Goal: Task Accomplishment & Management: Use online tool/utility

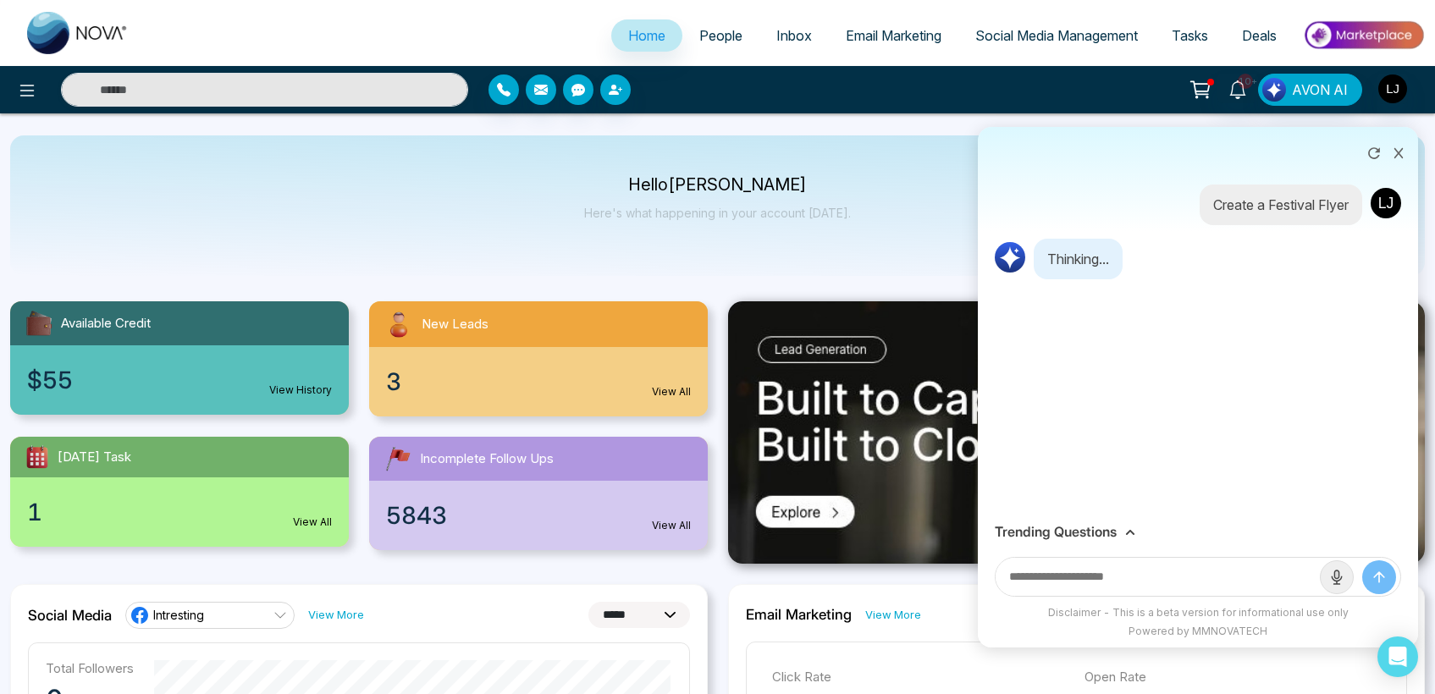
select select "*"
click at [1213, 39] on link "Tasks" at bounding box center [1190, 35] width 70 height 32
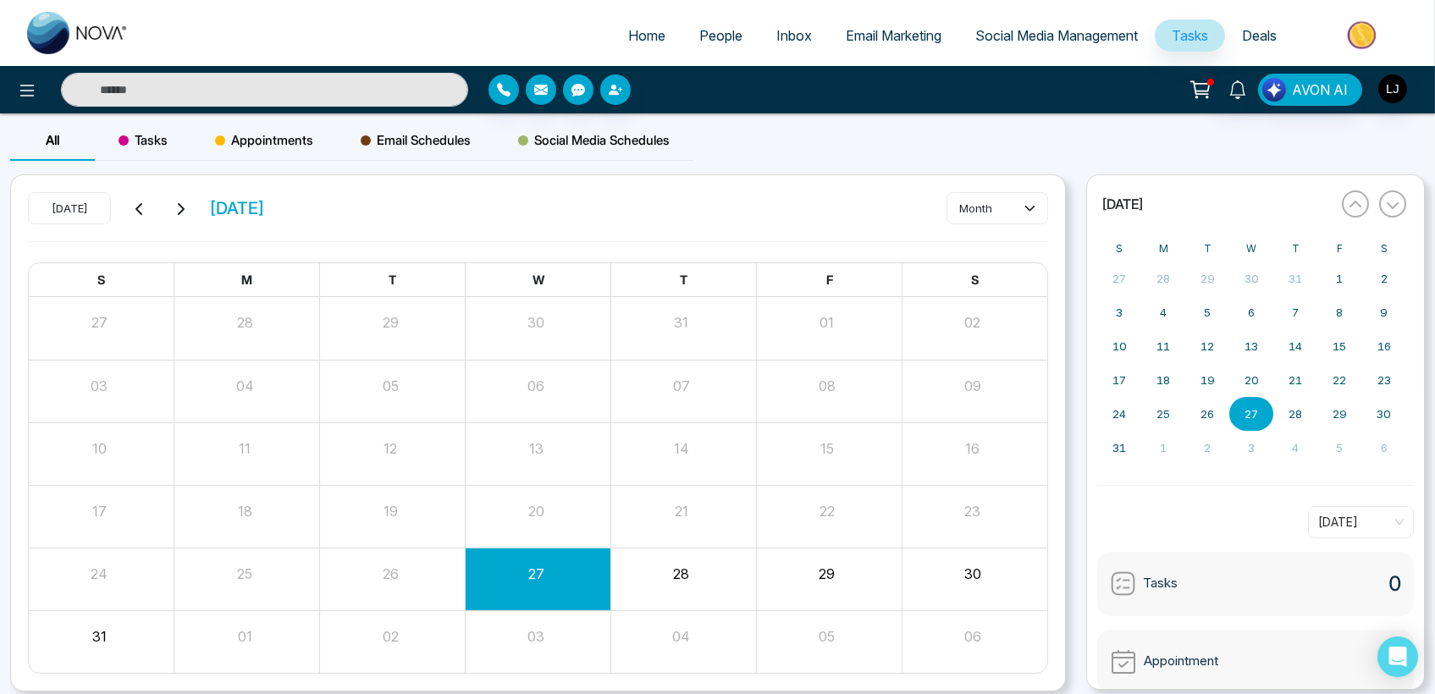
click at [308, 139] on span "Appointments" at bounding box center [264, 140] width 98 height 20
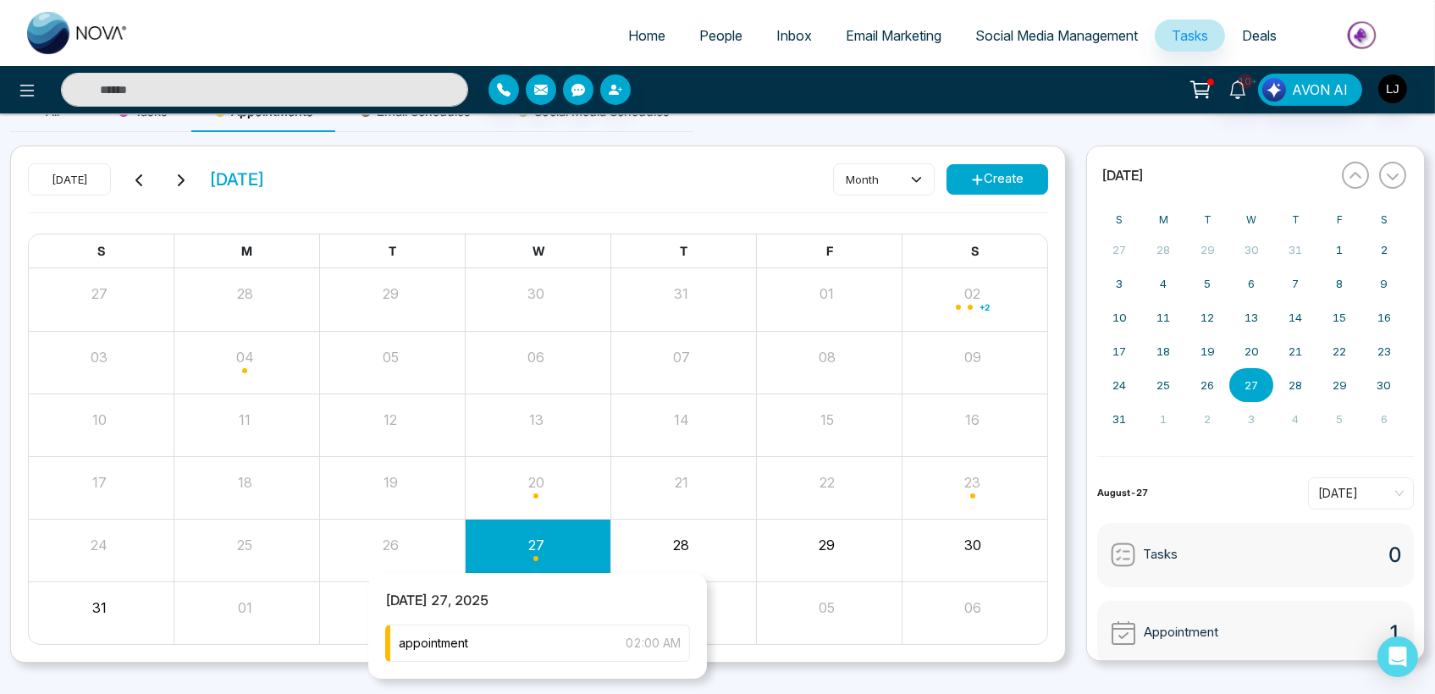
scroll to position [58, 0]
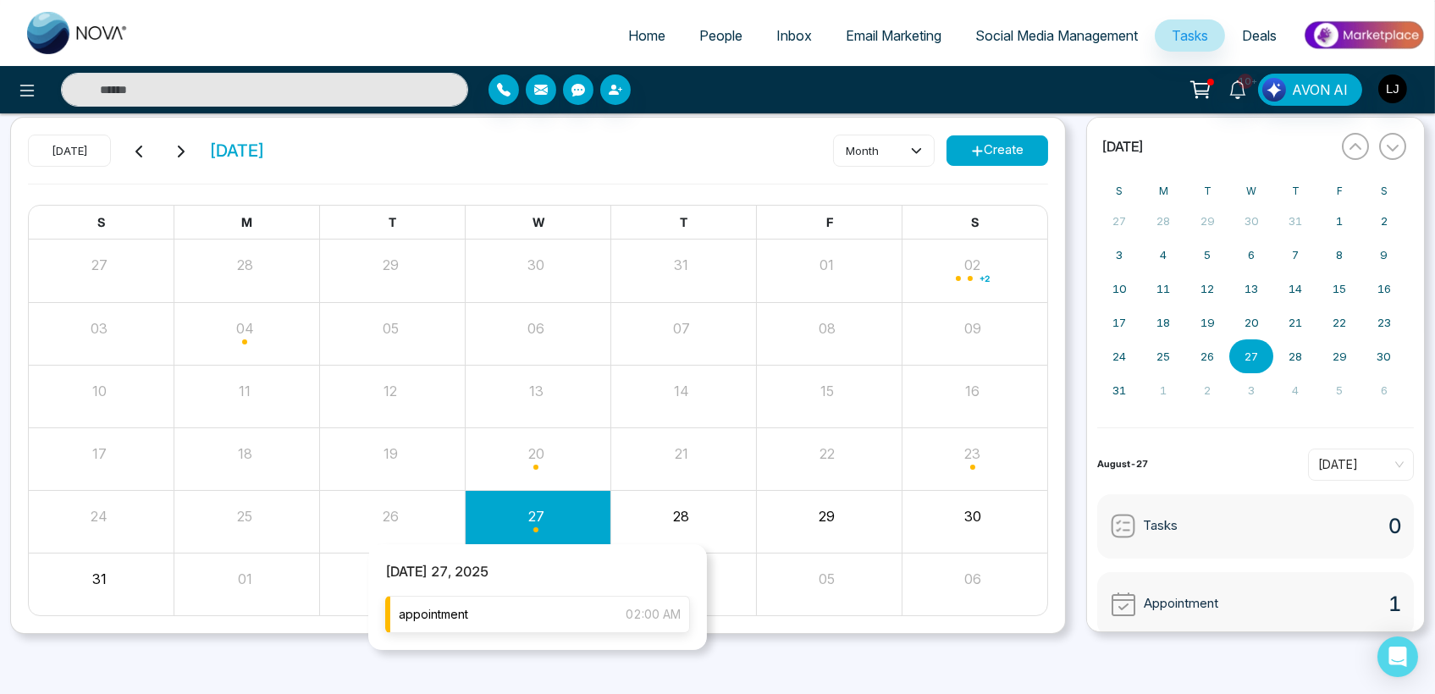
click at [509, 599] on div "appointment 02:00 AM" at bounding box center [537, 614] width 305 height 37
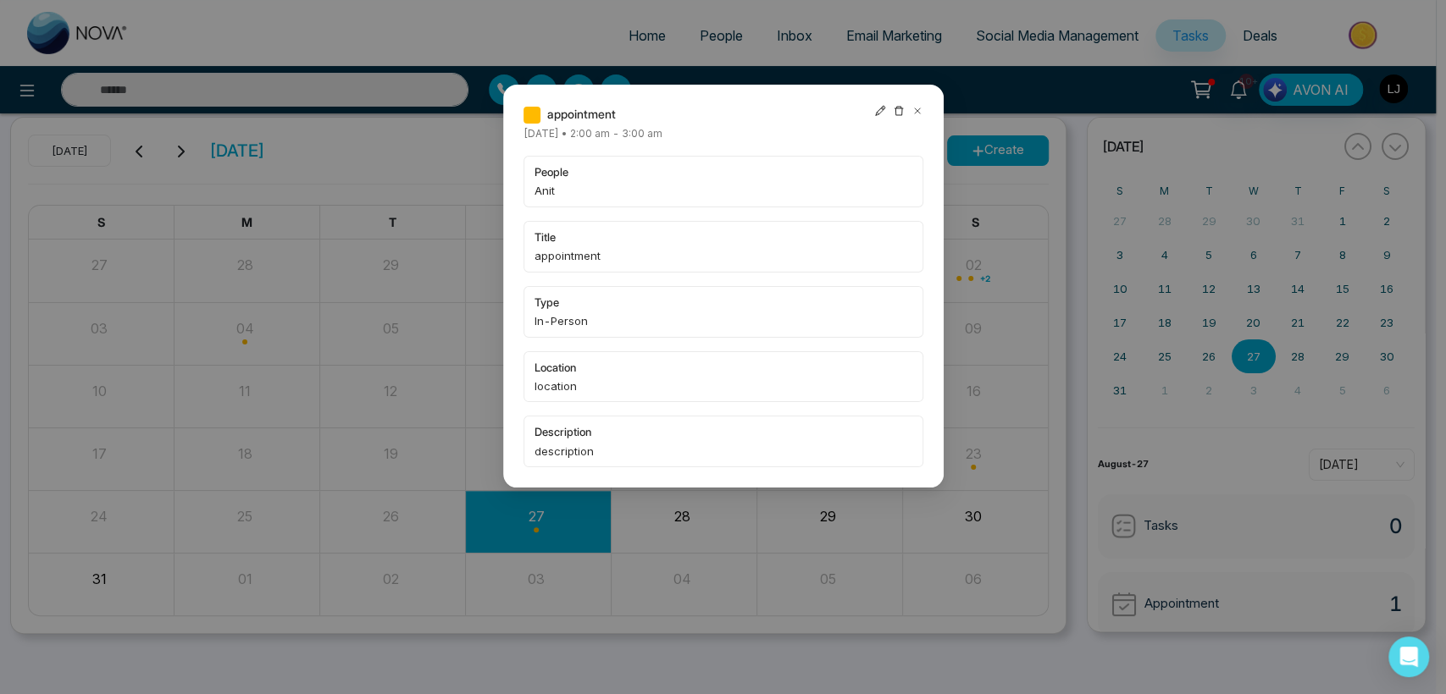
click at [877, 102] on div "appointment [DATE] • 2:00 am - 3:00 am people Anit title appointment type In-Pe…" at bounding box center [723, 286] width 440 height 403
click at [879, 115] on icon at bounding box center [880, 111] width 12 height 12
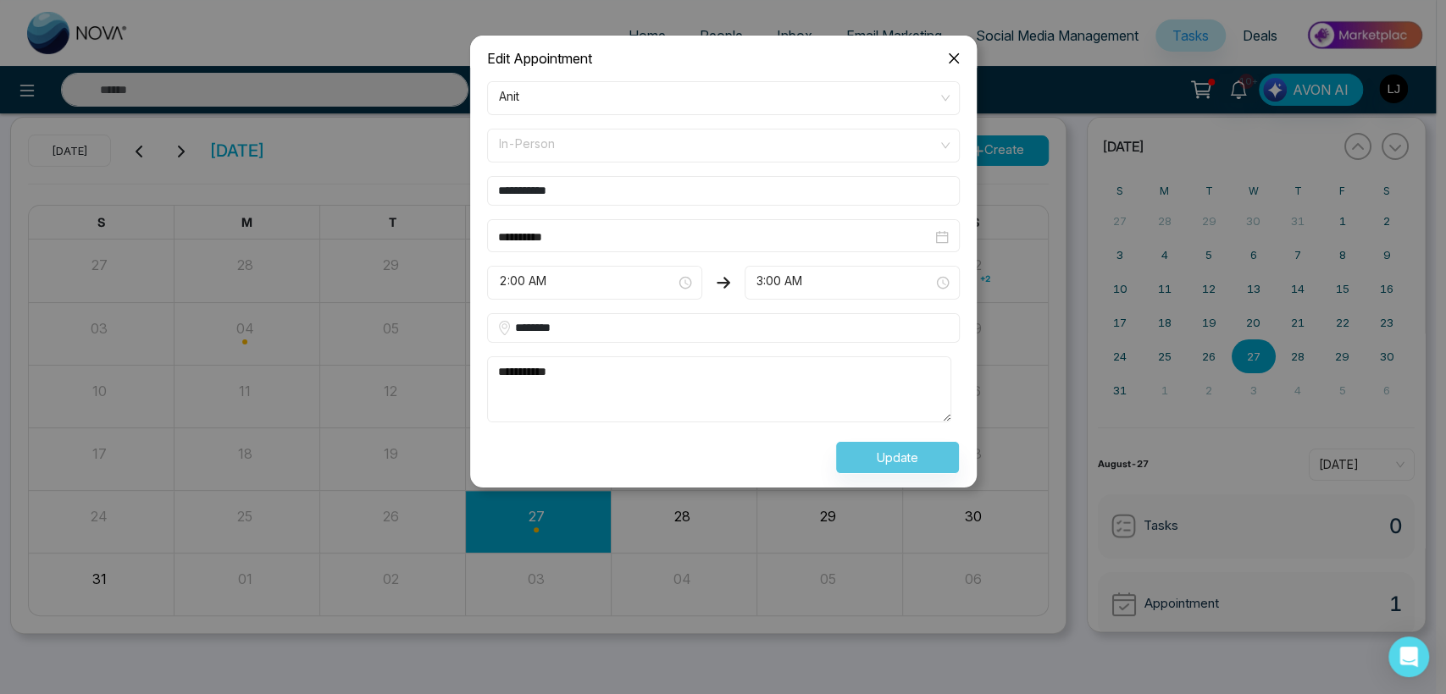
click at [572, 149] on span "In-Person" at bounding box center [723, 145] width 449 height 29
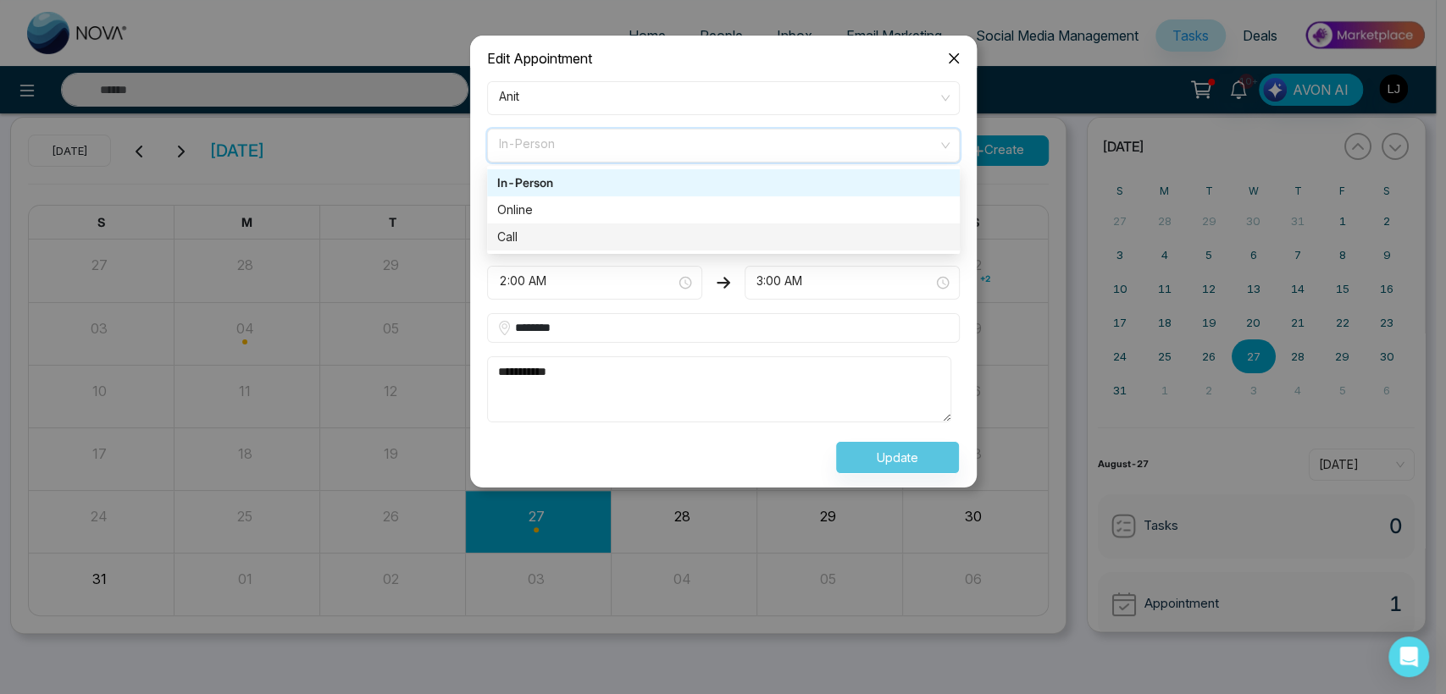
click at [559, 239] on div "Call" at bounding box center [723, 237] width 452 height 19
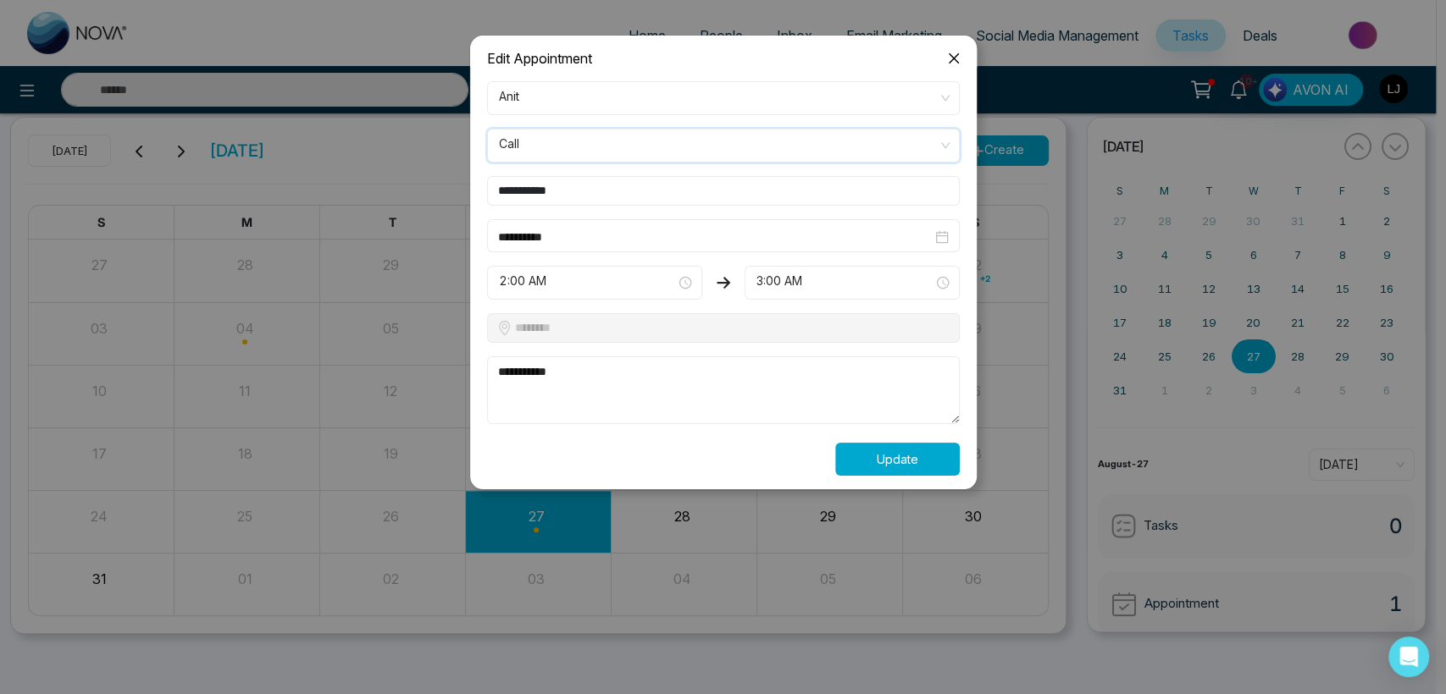
click at [866, 453] on button "Update" at bounding box center [897, 459] width 124 height 33
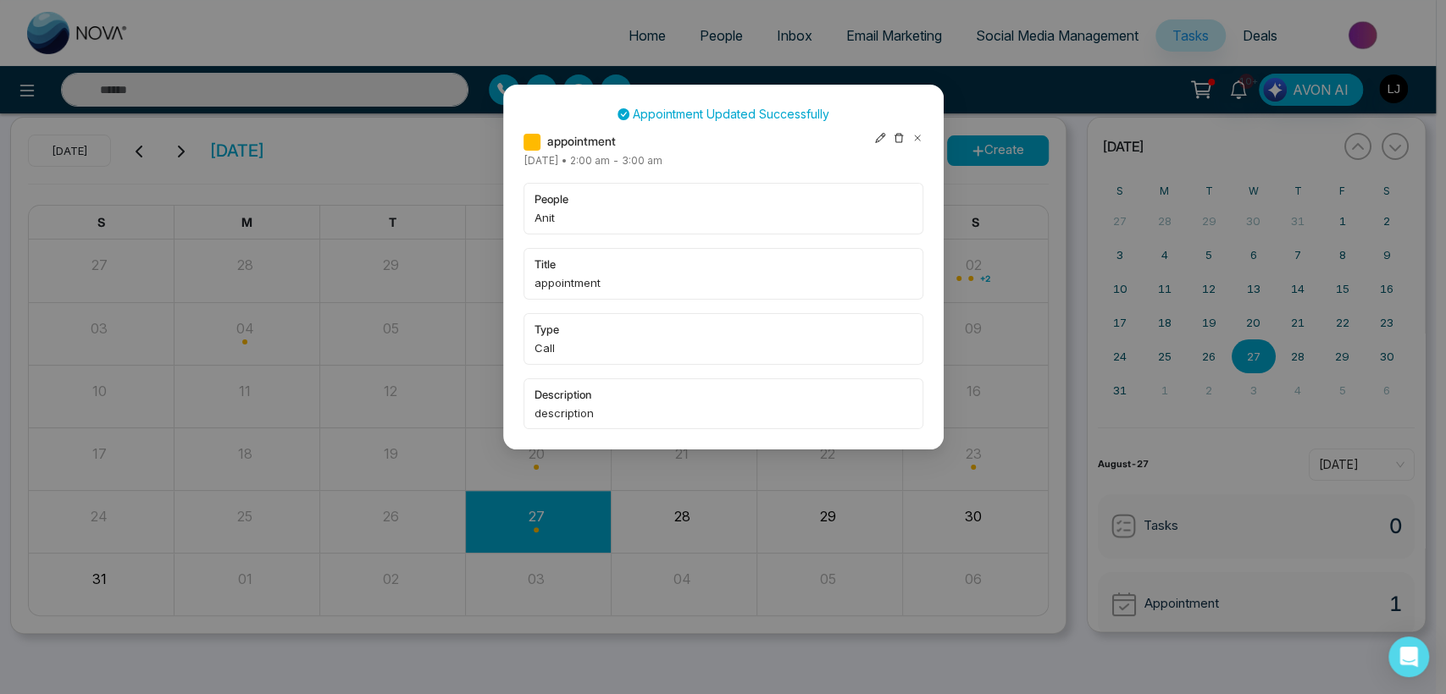
click at [915, 132] on icon at bounding box center [917, 138] width 12 height 12
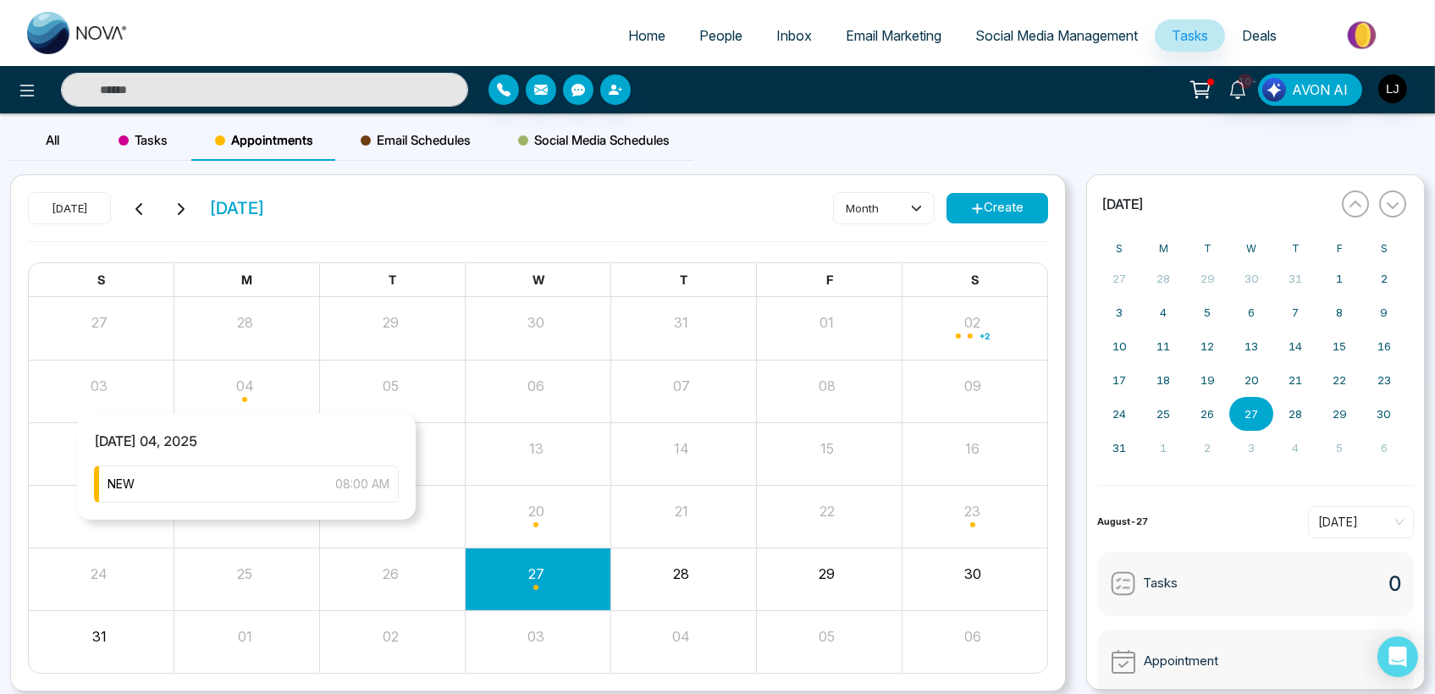
scroll to position [0, 0]
click at [1032, 210] on button "Create" at bounding box center [998, 208] width 102 height 30
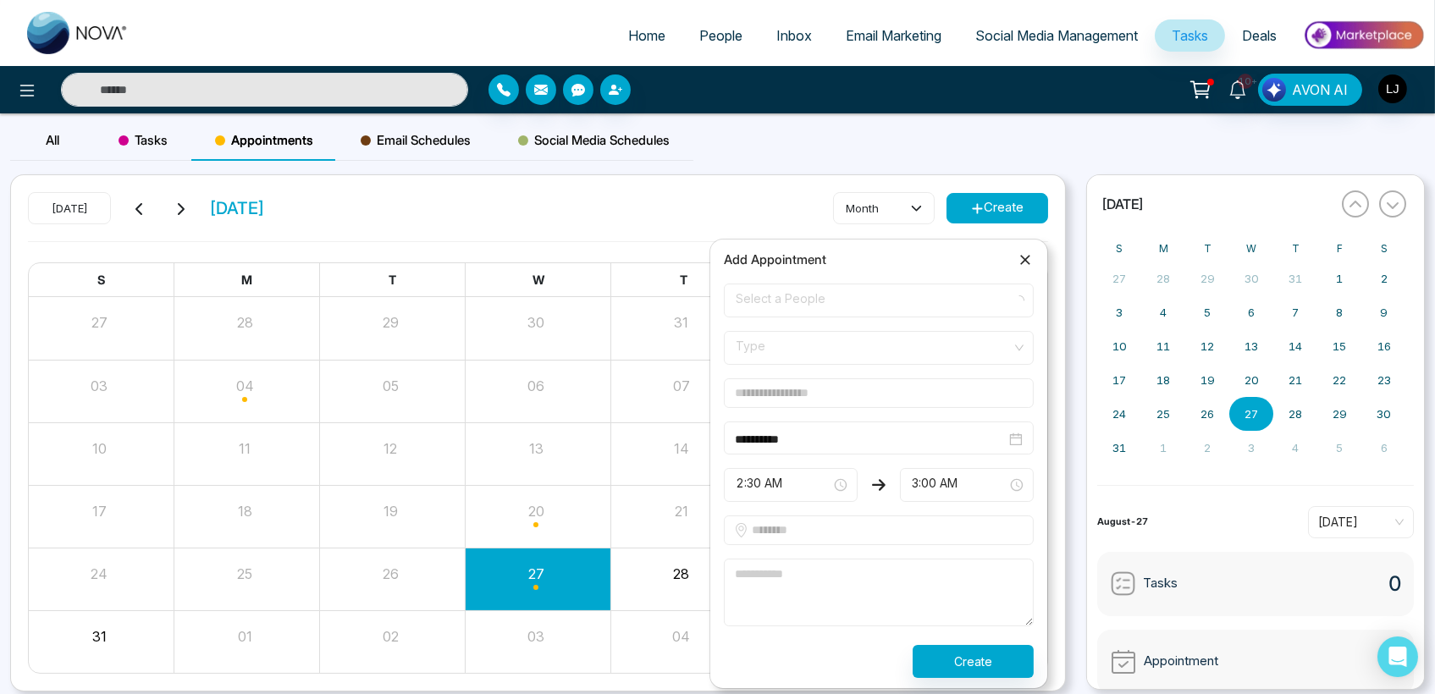
click at [788, 294] on span "Select a People" at bounding box center [879, 300] width 286 height 29
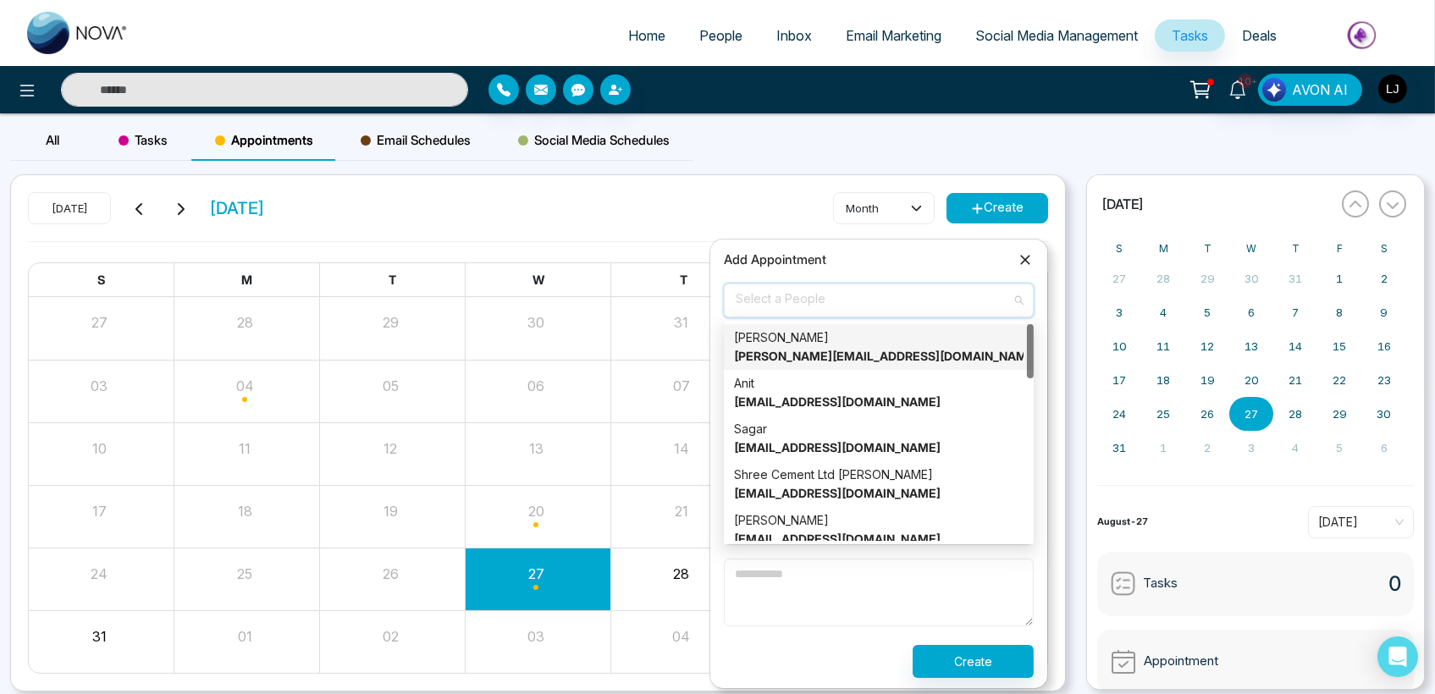
click at [816, 313] on span "Select a People" at bounding box center [879, 300] width 286 height 29
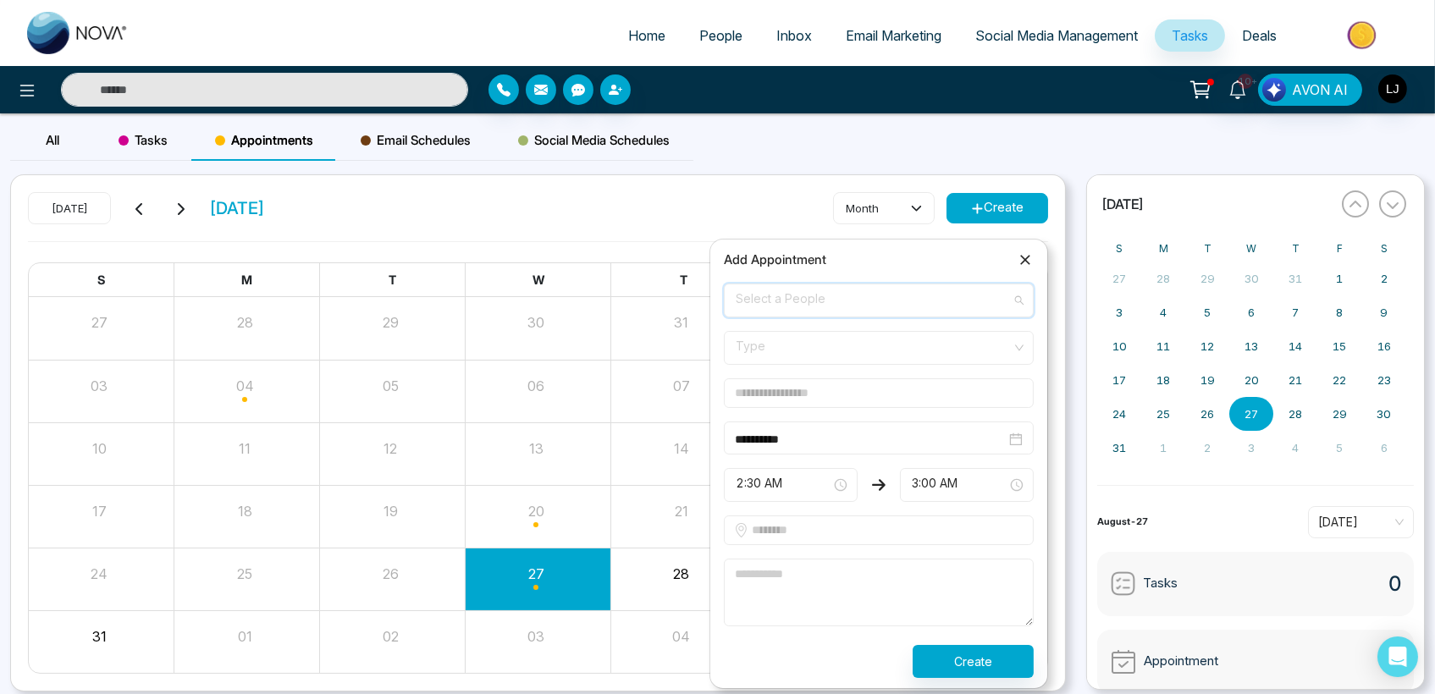
click at [781, 303] on span "Select a People" at bounding box center [879, 300] width 286 height 29
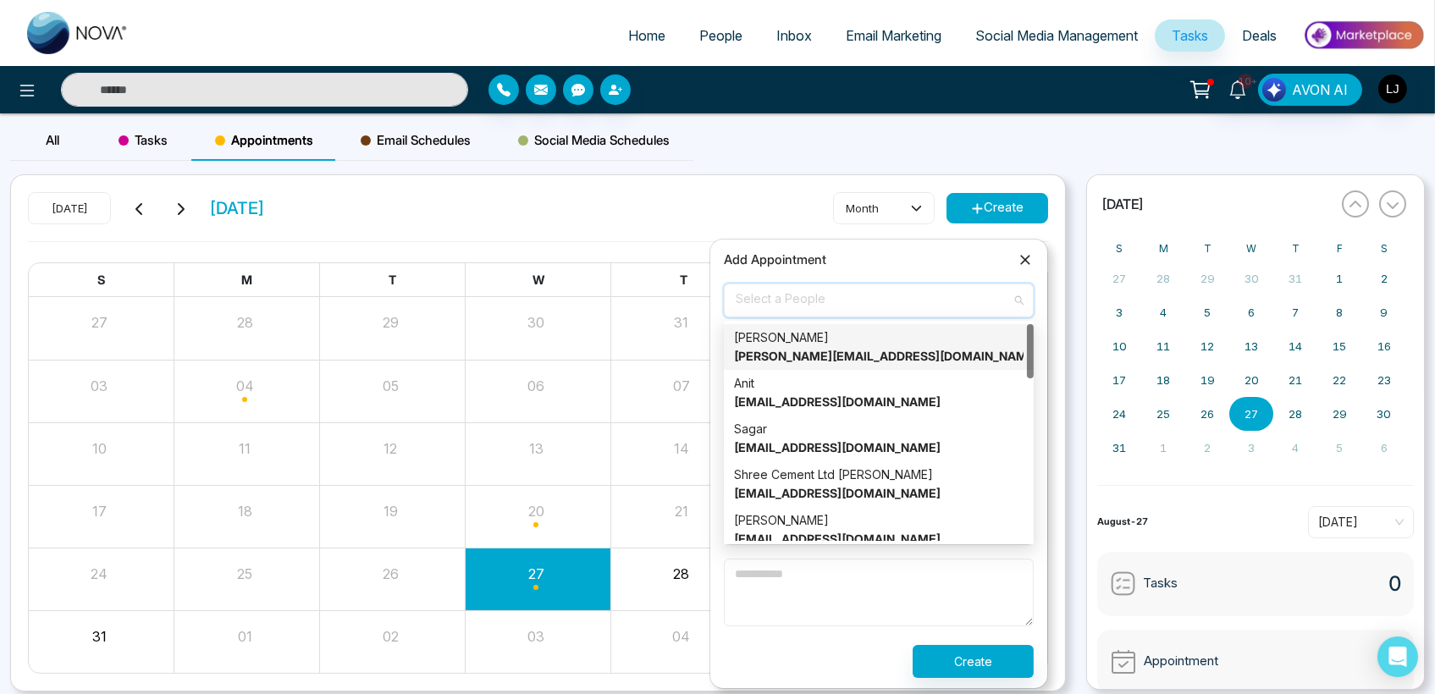
click at [780, 350] on strong "[PERSON_NAME][EMAIL_ADDRESS][DOMAIN_NAME]" at bounding box center [886, 356] width 305 height 14
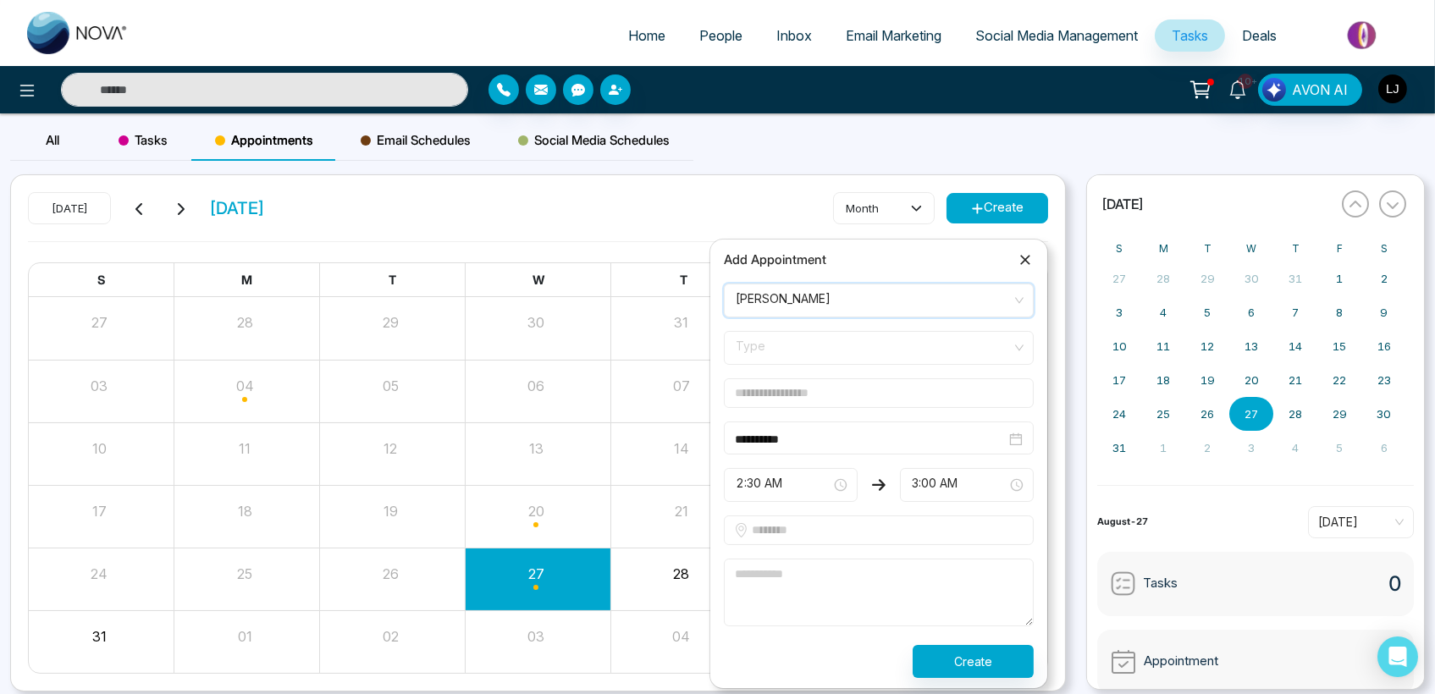
click at [770, 363] on span at bounding box center [873, 348] width 278 height 32
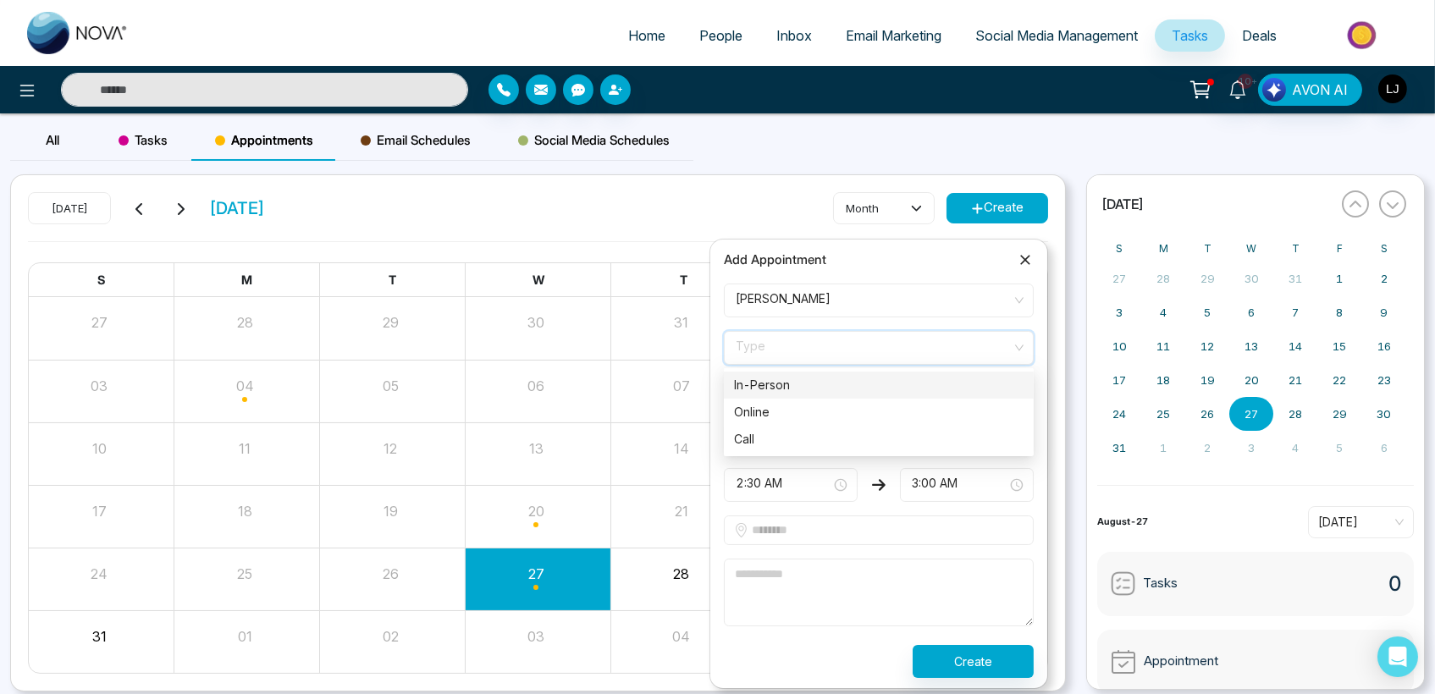
click at [778, 387] on div "In-Person" at bounding box center [879, 385] width 290 height 19
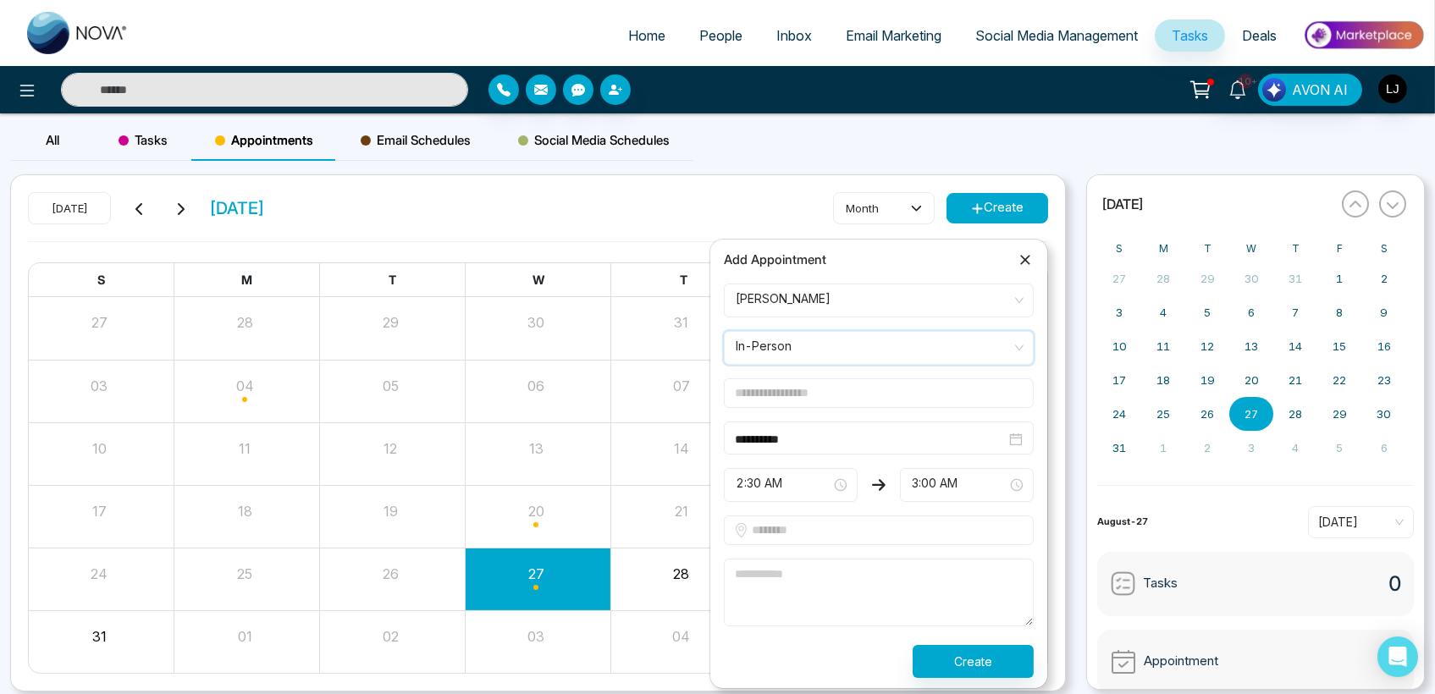
click at [778, 386] on input "text" at bounding box center [879, 394] width 310 height 30
type input "******"
click at [799, 535] on input "text" at bounding box center [879, 531] width 310 height 30
type input "**********"
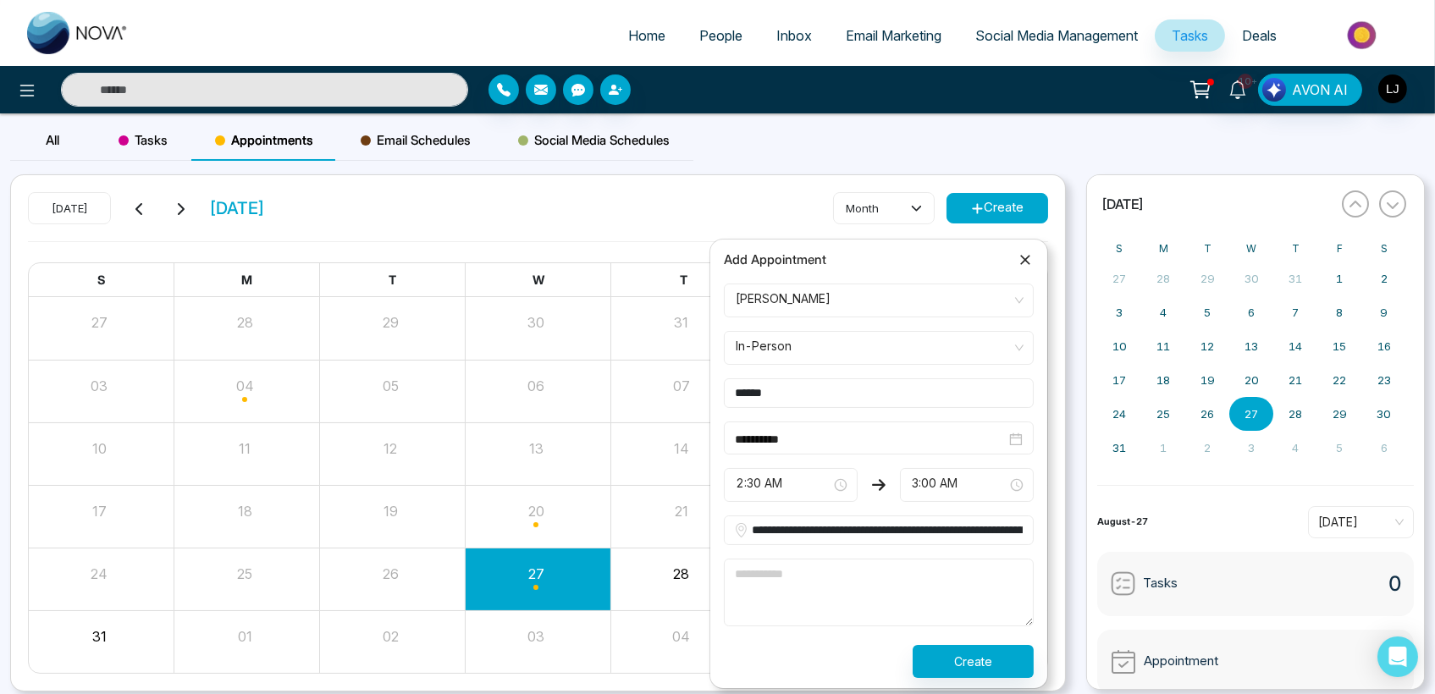
click at [788, 595] on textarea at bounding box center [879, 593] width 310 height 68
click at [824, 574] on textarea at bounding box center [879, 593] width 310 height 68
type textarea "****"
click at [961, 647] on button "Create" at bounding box center [973, 661] width 121 height 33
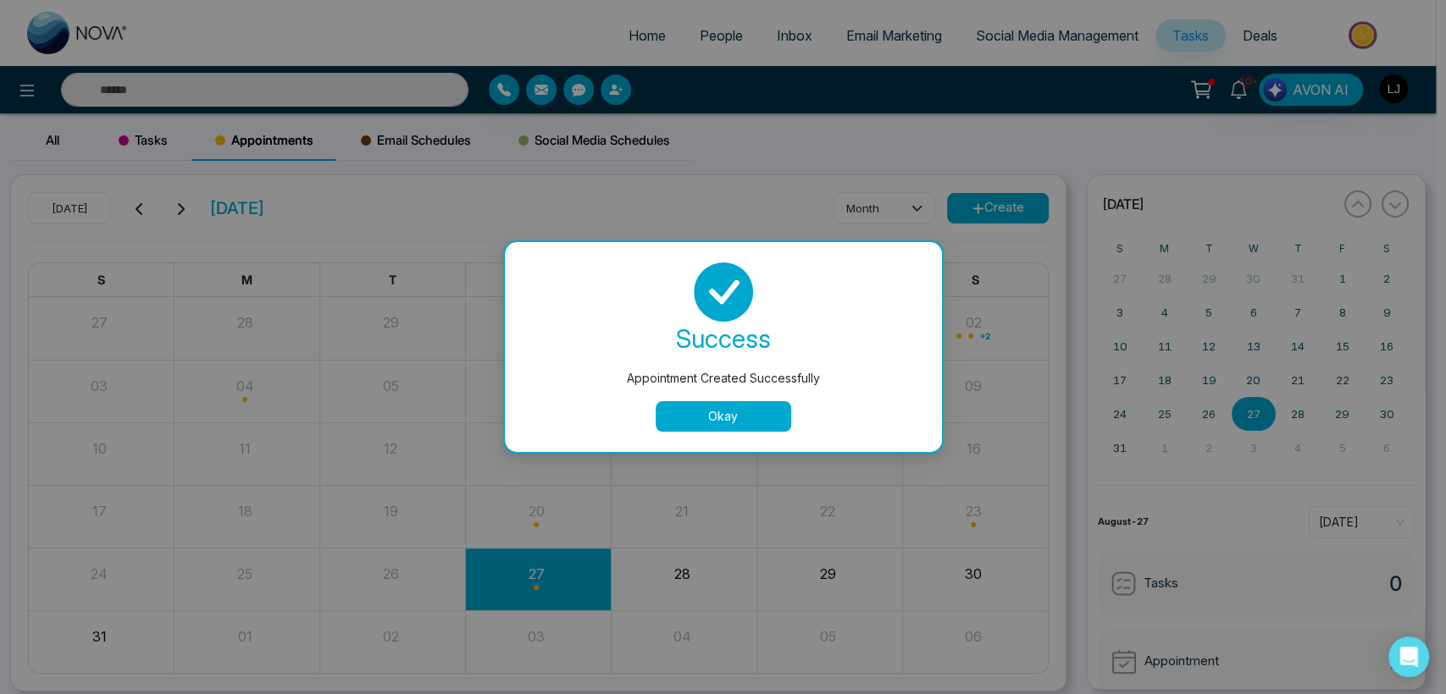
click at [699, 429] on button "Okay" at bounding box center [723, 416] width 136 height 30
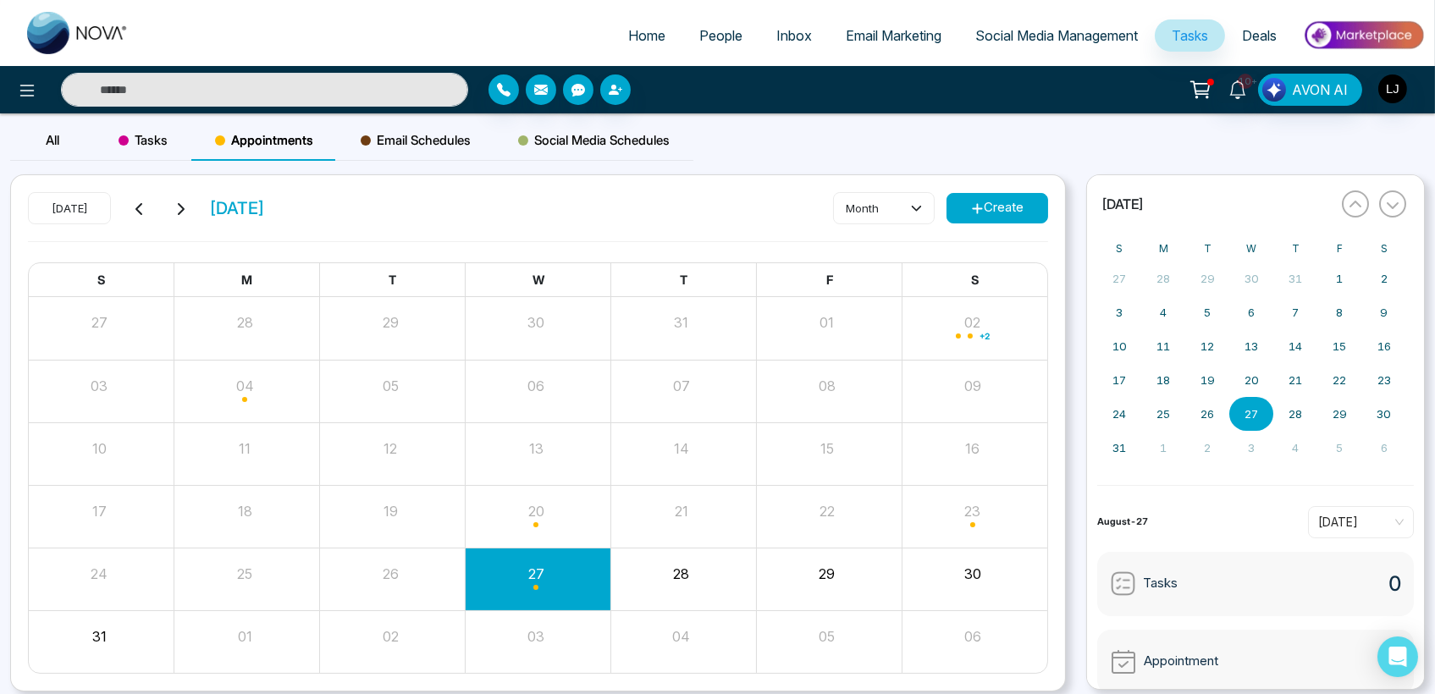
click at [520, 672] on div "Month View" at bounding box center [538, 642] width 146 height 62
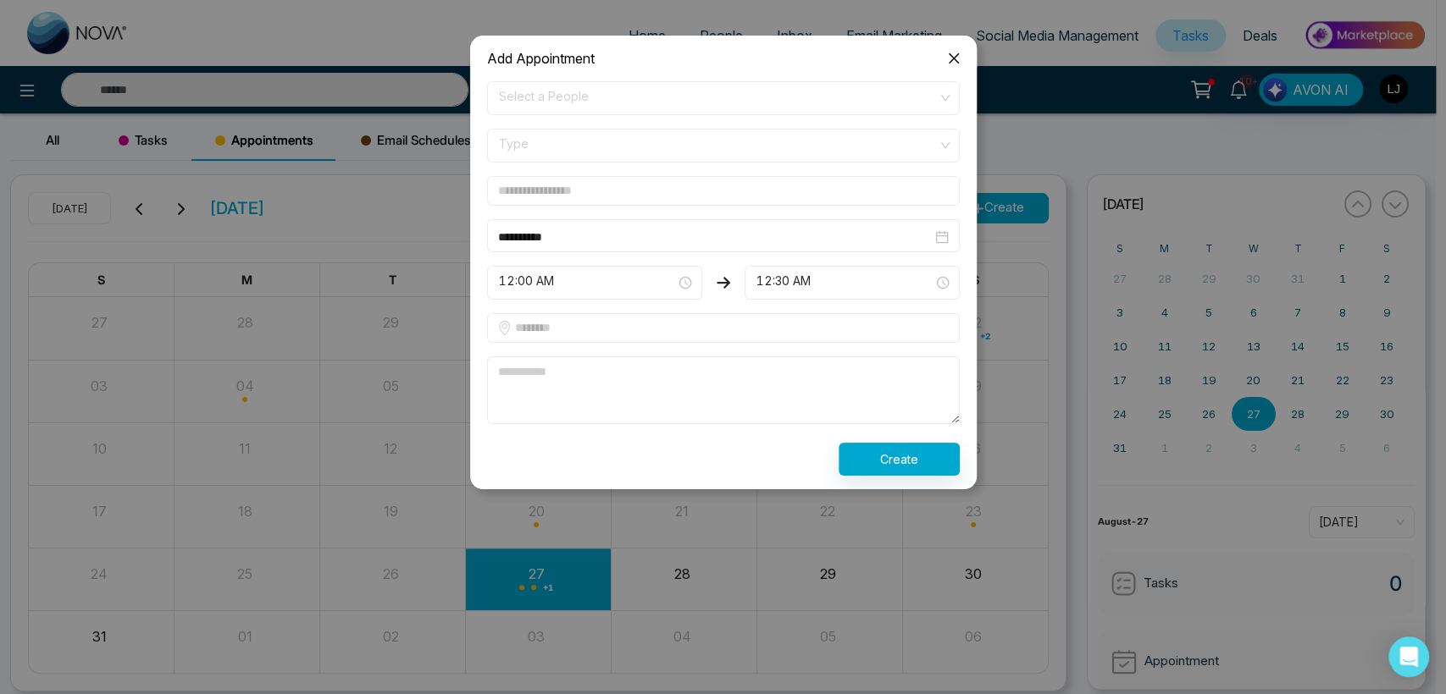
click at [954, 63] on icon "close" at bounding box center [954, 59] width 14 height 14
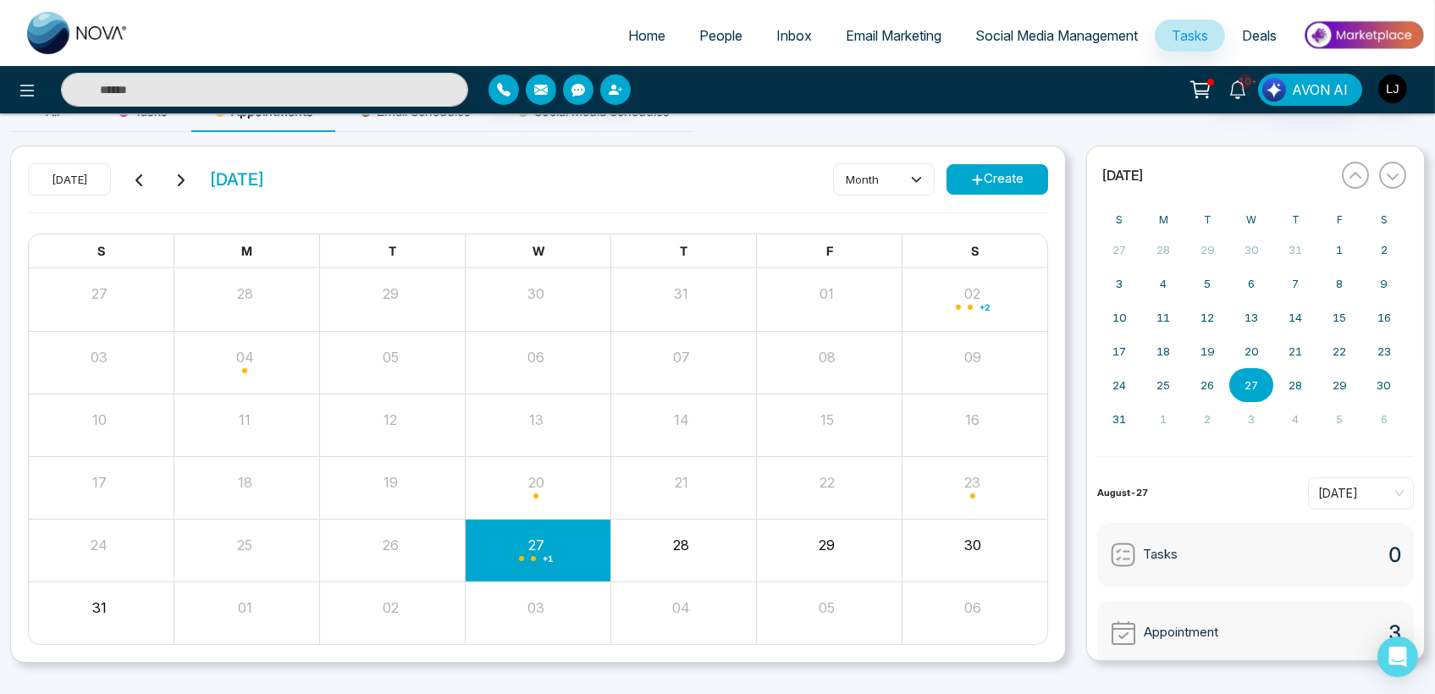
scroll to position [58, 0]
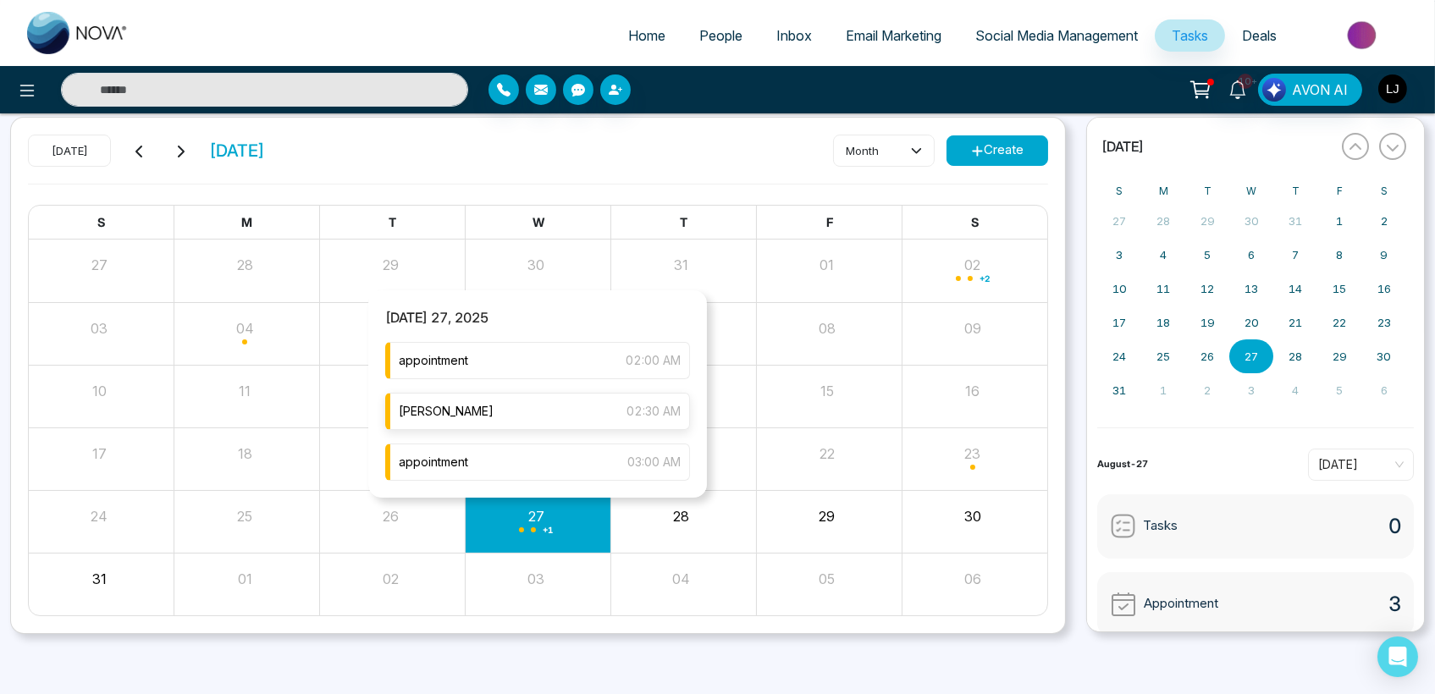
click at [555, 403] on div "[PERSON_NAME] 02:30 AM" at bounding box center [537, 411] width 305 height 37
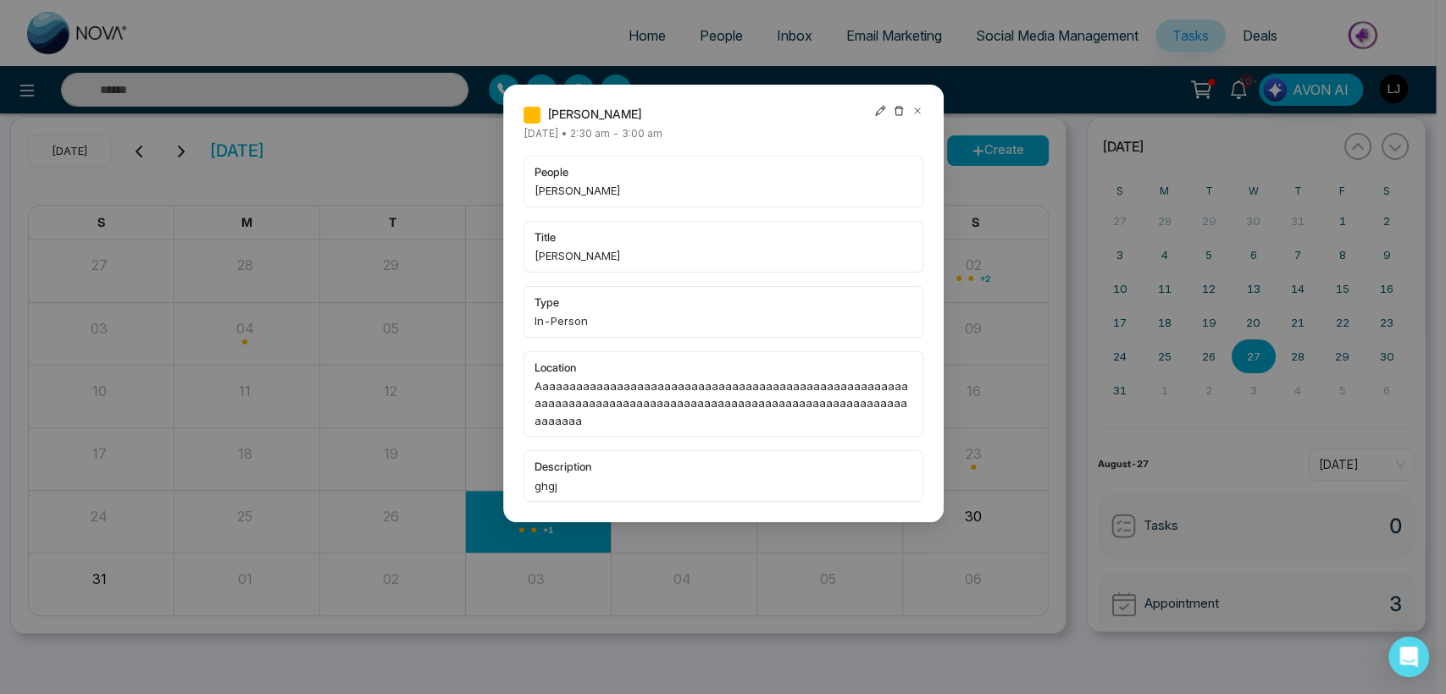
click at [876, 105] on icon at bounding box center [880, 111] width 12 height 12
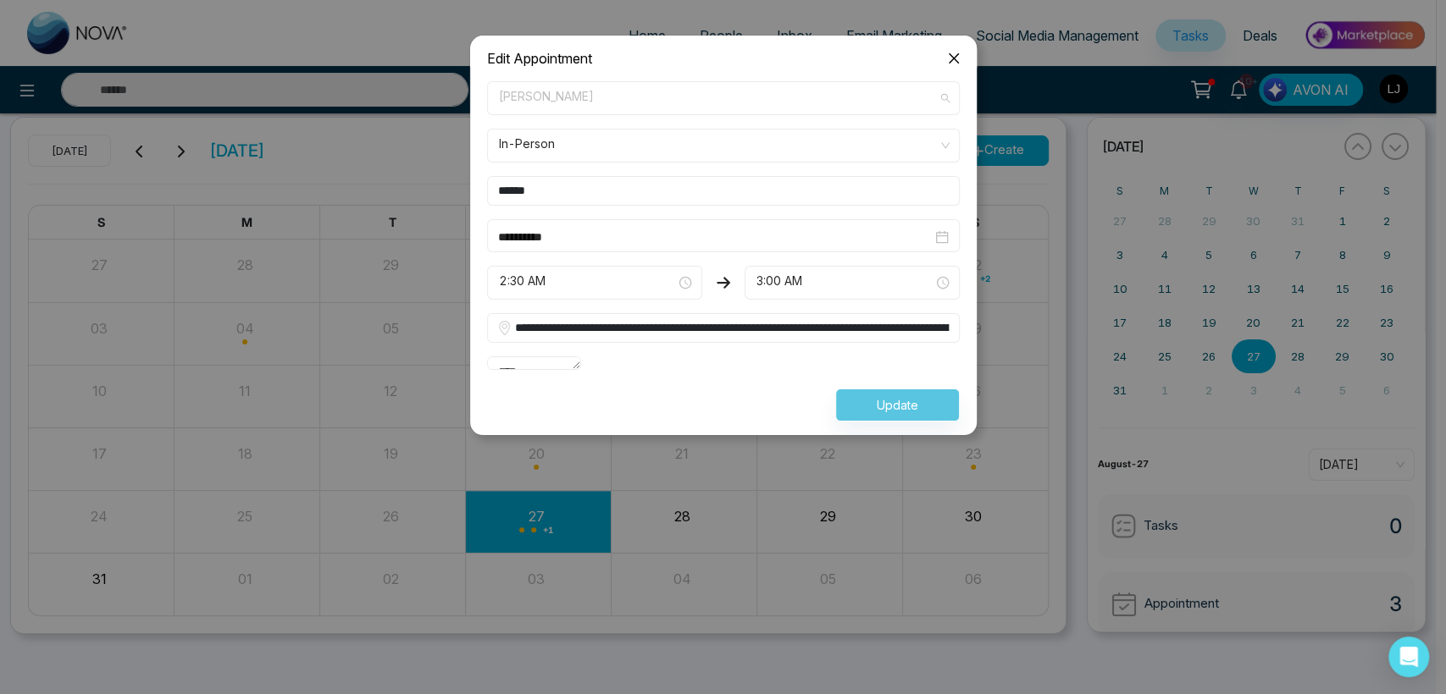
click at [556, 105] on span "[PERSON_NAME]" at bounding box center [723, 98] width 449 height 29
click at [653, 69] on div "**********" at bounding box center [723, 252] width 506 height 368
click at [590, 180] on input "******" at bounding box center [723, 191] width 473 height 30
click at [523, 422] on form "**********" at bounding box center [723, 251] width 493 height 340
click at [612, 131] on span "In-Person" at bounding box center [723, 145] width 449 height 29
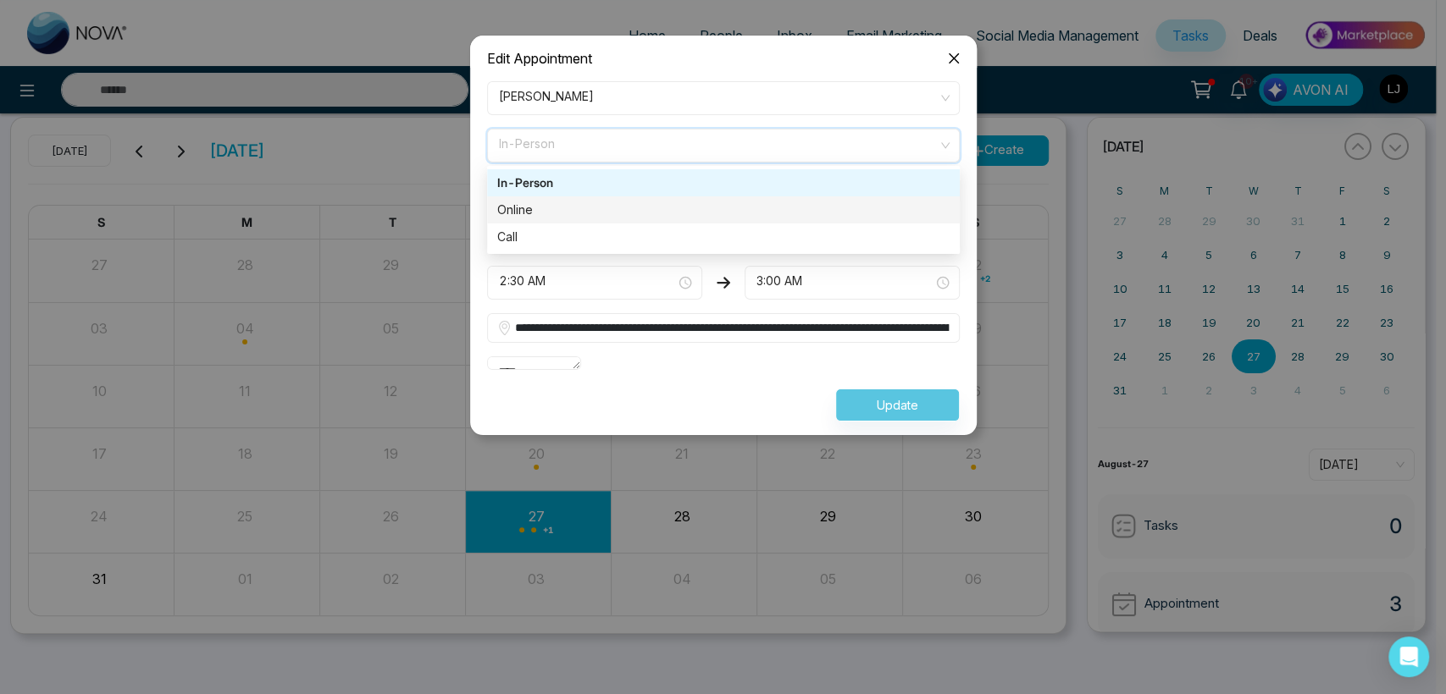
click at [596, 208] on div "Online" at bounding box center [723, 210] width 452 height 19
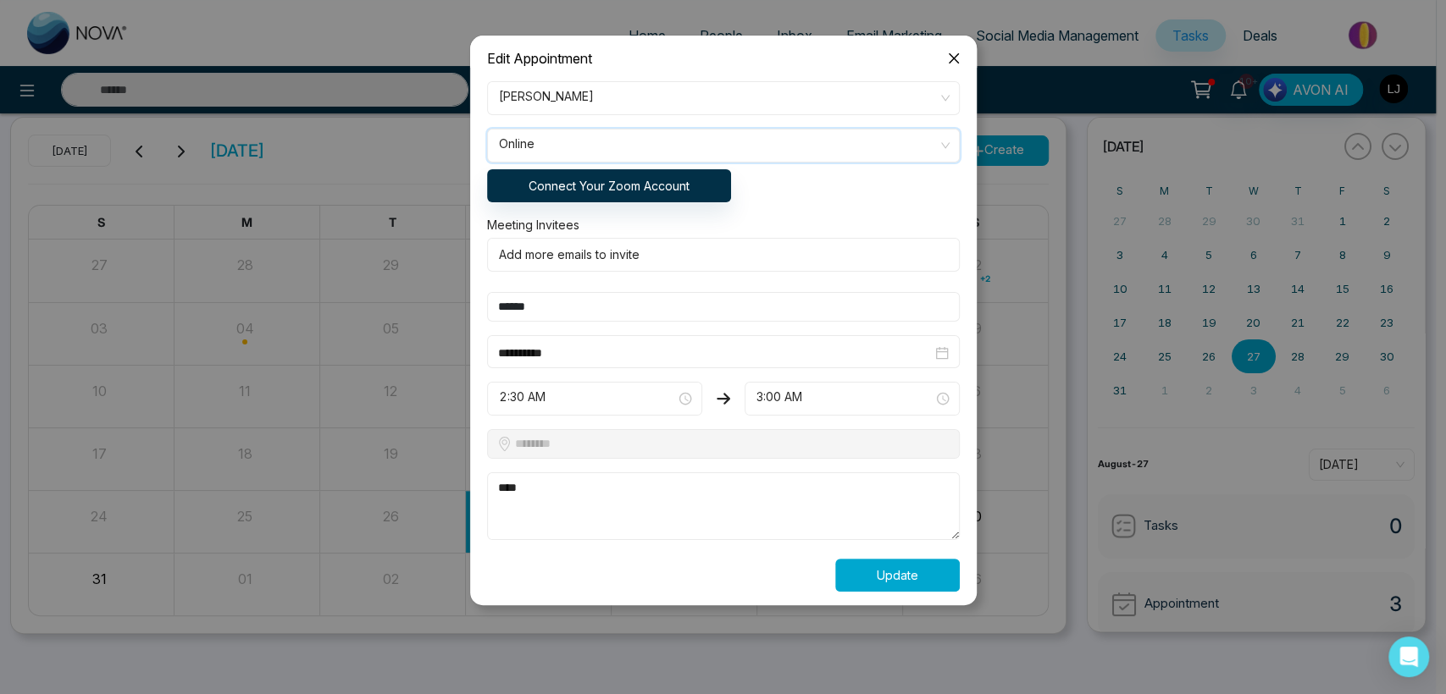
click at [906, 578] on button "Update" at bounding box center [897, 575] width 124 height 33
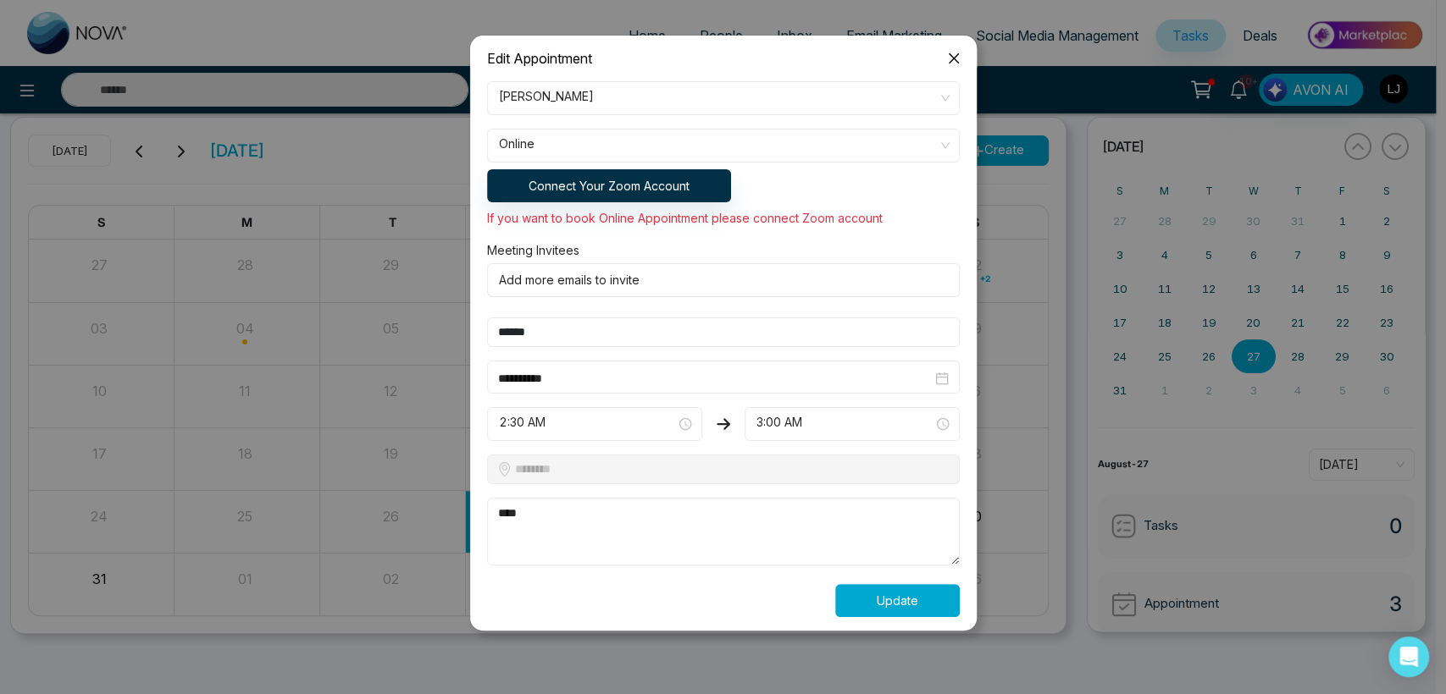
click at [882, 601] on button "Update" at bounding box center [897, 600] width 124 height 33
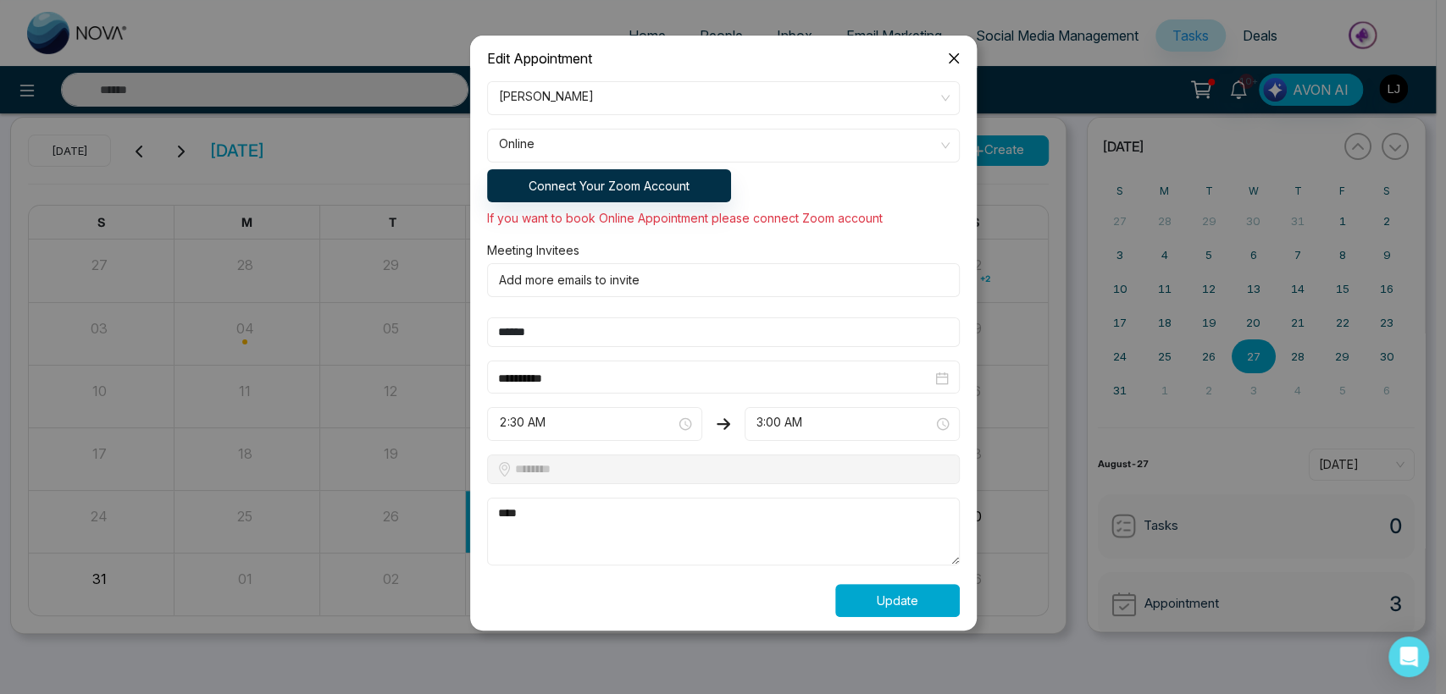
click at [882, 601] on button "Update" at bounding box center [897, 600] width 124 height 33
click at [962, 48] on span "Close" at bounding box center [954, 59] width 46 height 46
